Goal: Navigation & Orientation: Find specific page/section

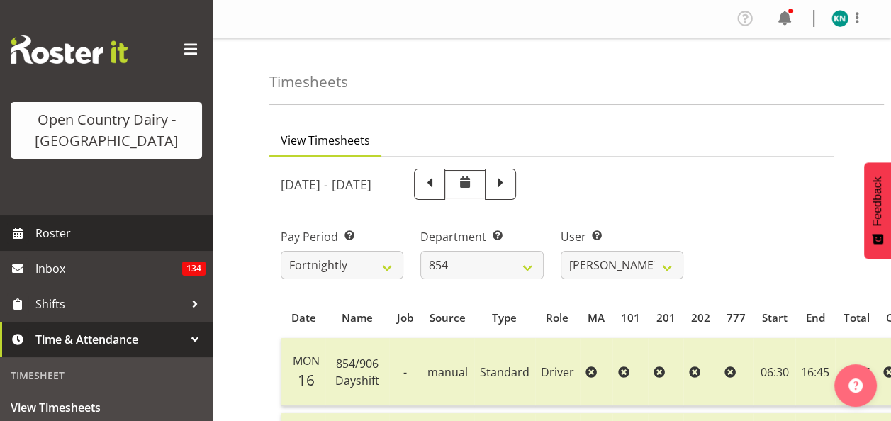
click at [61, 234] on span "Roster" at bounding box center [120, 232] width 170 height 21
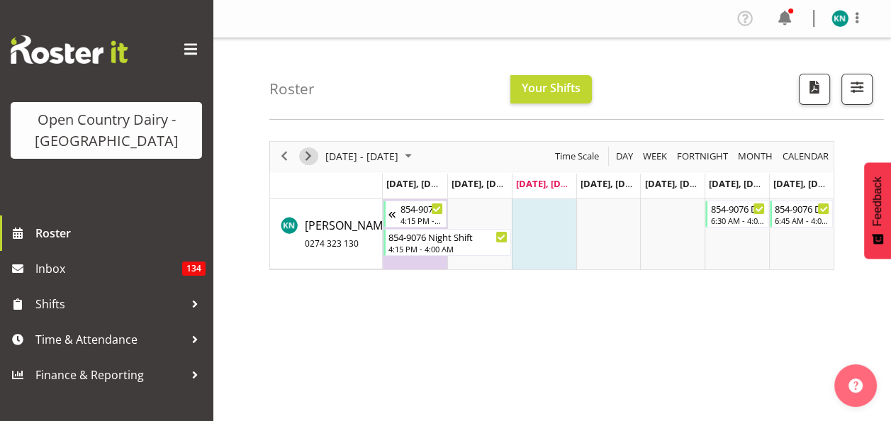
click at [307, 152] on span "Next" at bounding box center [308, 156] width 17 height 18
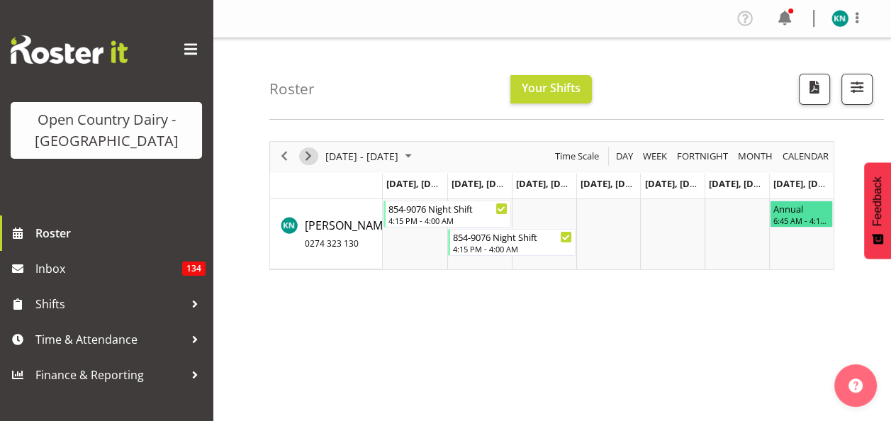
click at [305, 153] on span "Next" at bounding box center [308, 156] width 17 height 18
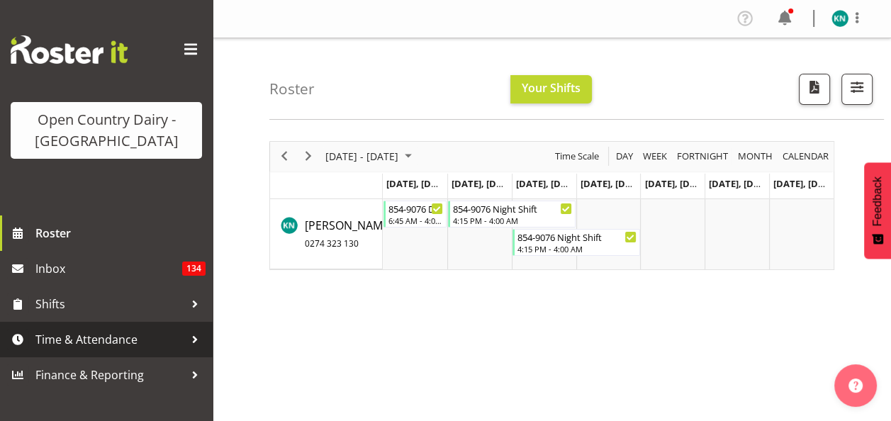
click at [112, 335] on span "Time & Attendance" at bounding box center [109, 339] width 149 height 21
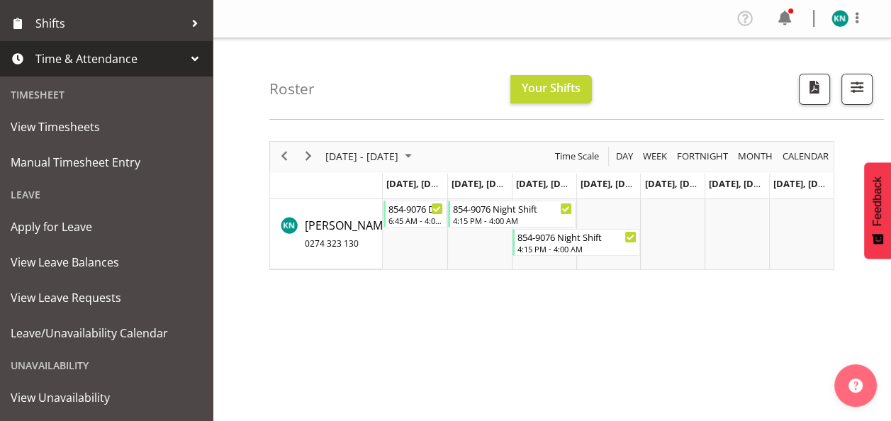
scroll to position [283, 0]
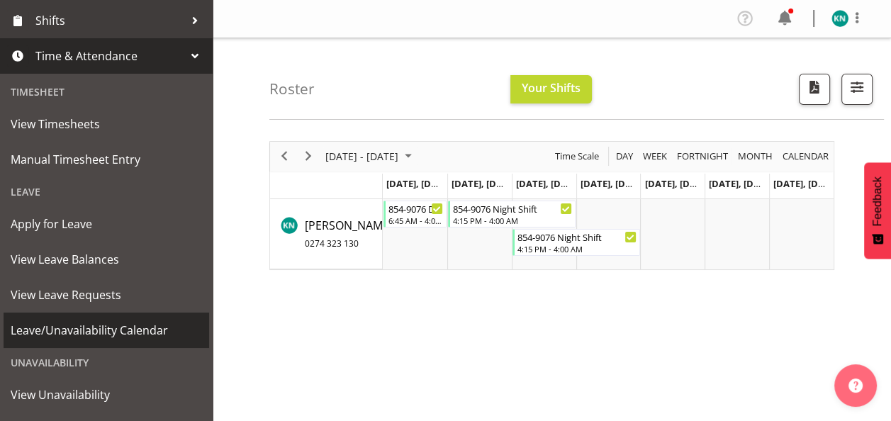
click at [111, 327] on span "Leave/Unavailability Calendar" at bounding box center [106, 330] width 191 height 21
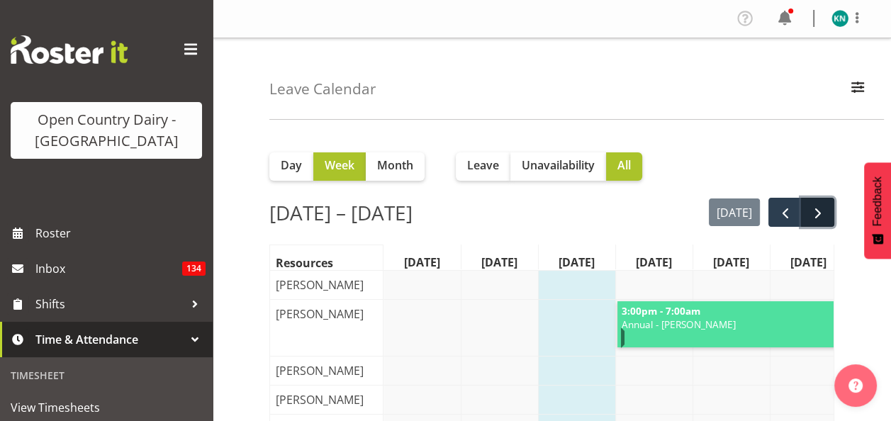
click at [817, 211] on span "next" at bounding box center [817, 213] width 17 height 17
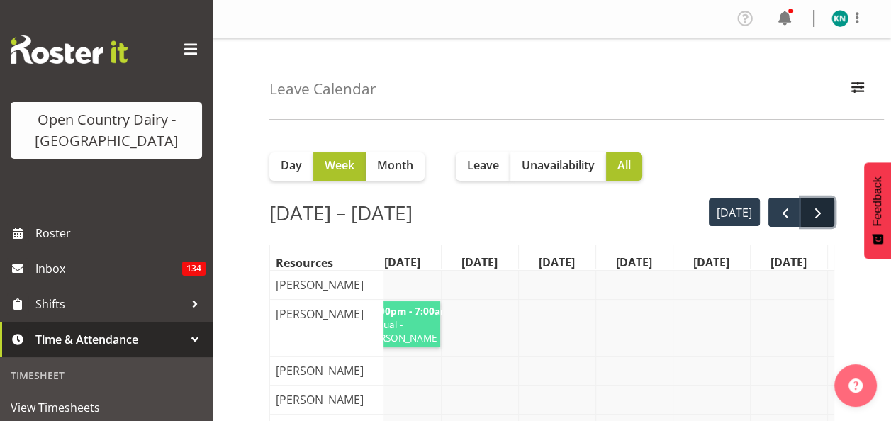
click at [823, 214] on span "next" at bounding box center [817, 213] width 17 height 17
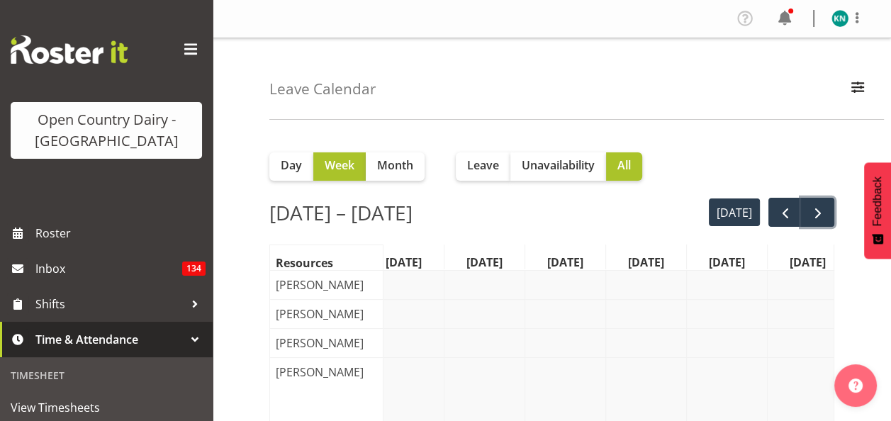
click at [820, 217] on span "next" at bounding box center [817, 213] width 17 height 17
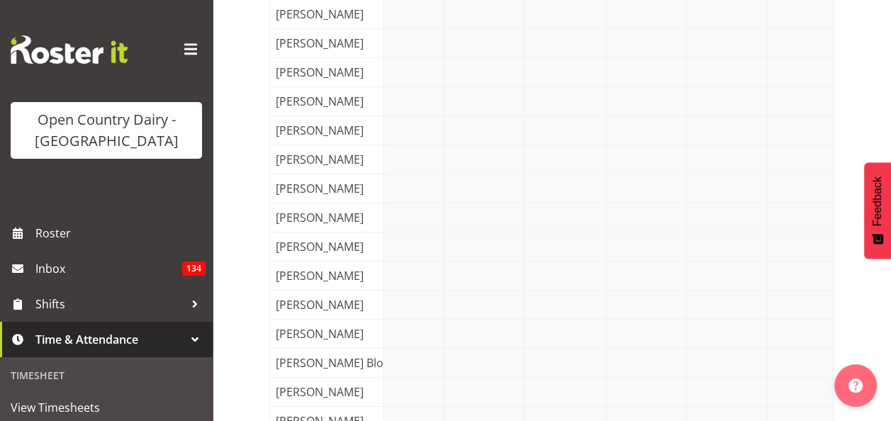
scroll to position [4068, 0]
